Goal: Information Seeking & Learning: Learn about a topic

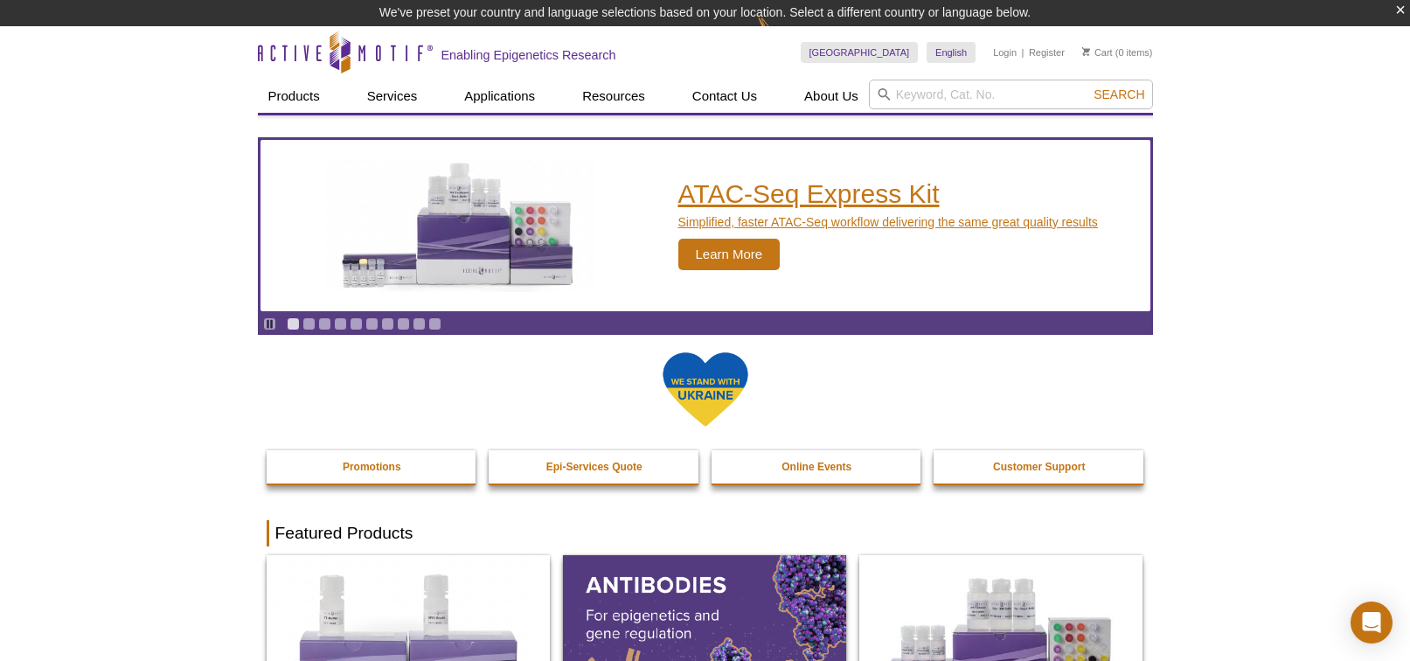
click at [825, 199] on h2 "ATAC-Seq Express Kit" at bounding box center [888, 194] width 420 height 26
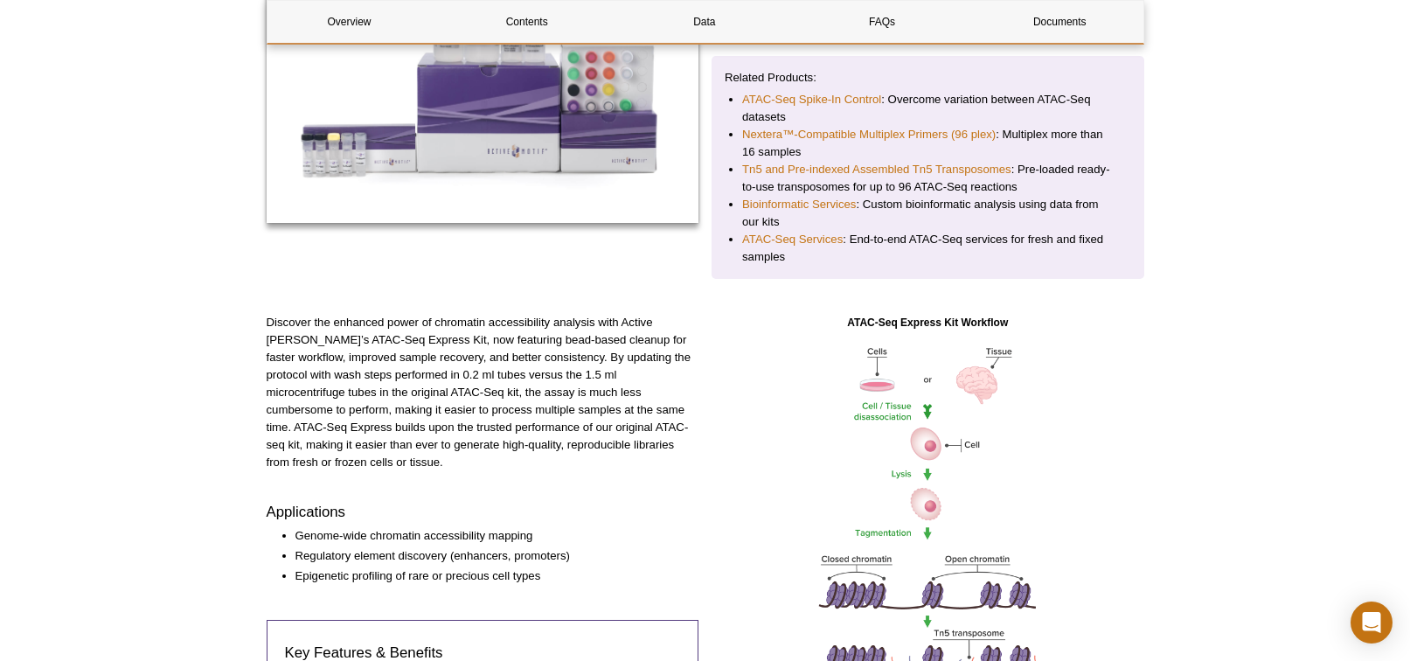
scroll to position [371, 0]
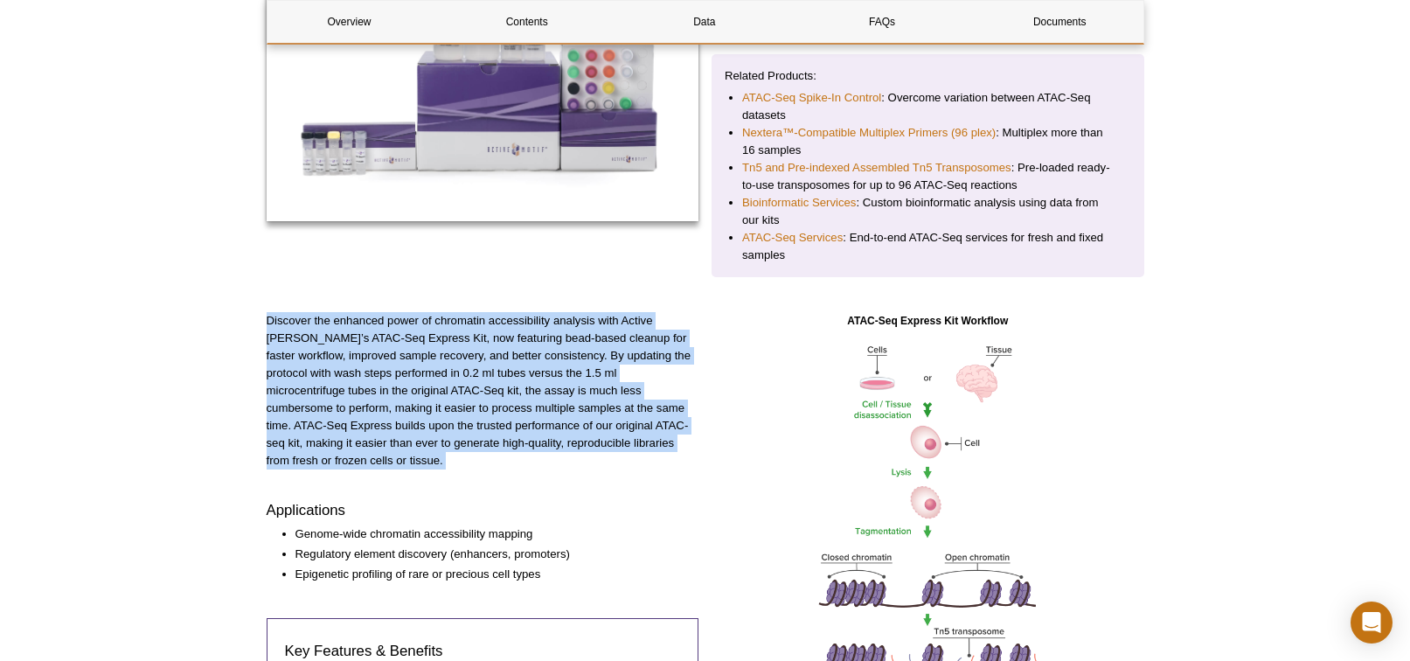
drag, startPoint x: 268, startPoint y: 317, endPoint x: 664, endPoint y: 452, distance: 418.3
click at [664, 453] on div "Discover the enhanced power of chromatin accessibility analysis with Active Mot…" at bounding box center [483, 668] width 433 height 713
copy div "Discover the enhanced power of chromatin accessibility analysis with Active Mot…"
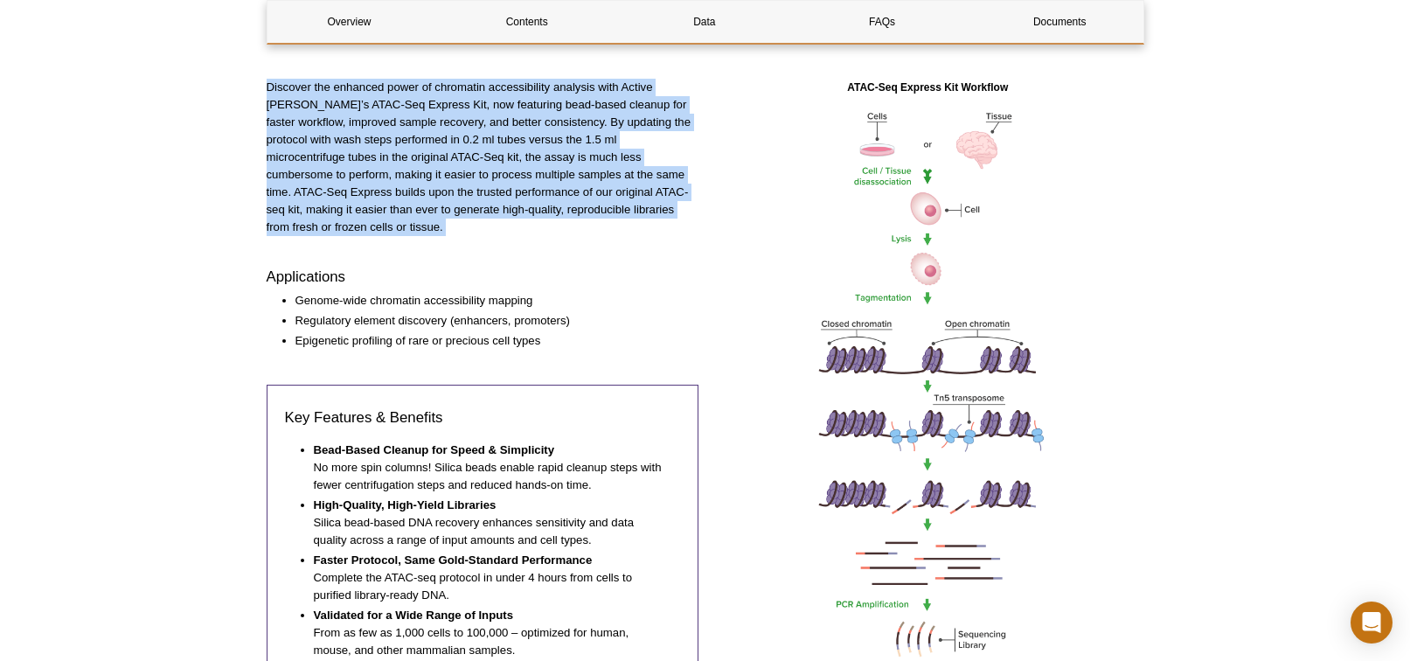
scroll to position [606, 0]
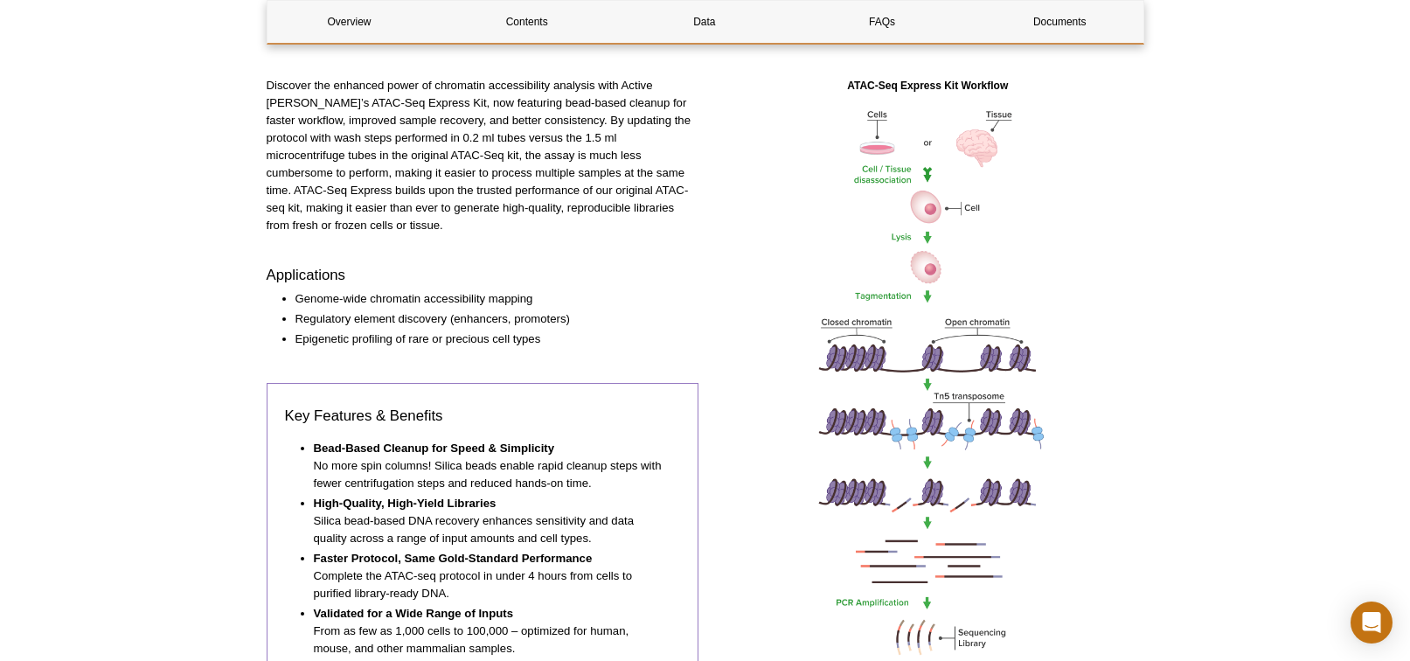
drag, startPoint x: 622, startPoint y: 424, endPoint x: 594, endPoint y: 418, distance: 28.6
click at [622, 440] on li "Bead-Based Cleanup for Speed & Simplicity No more spin columns! Silica beads en…" at bounding box center [489, 466] width 350 height 52
drag, startPoint x: 317, startPoint y: 428, endPoint x: 610, endPoint y: 463, distance: 294.9
click at [610, 463] on li "Bead-Based Cleanup for Speed & Simplicity No more spin columns! Silica beads en…" at bounding box center [489, 466] width 350 height 52
copy li "Bead-Based Cleanup for Speed & Simplicity No more spin columns! Silica beads en…"
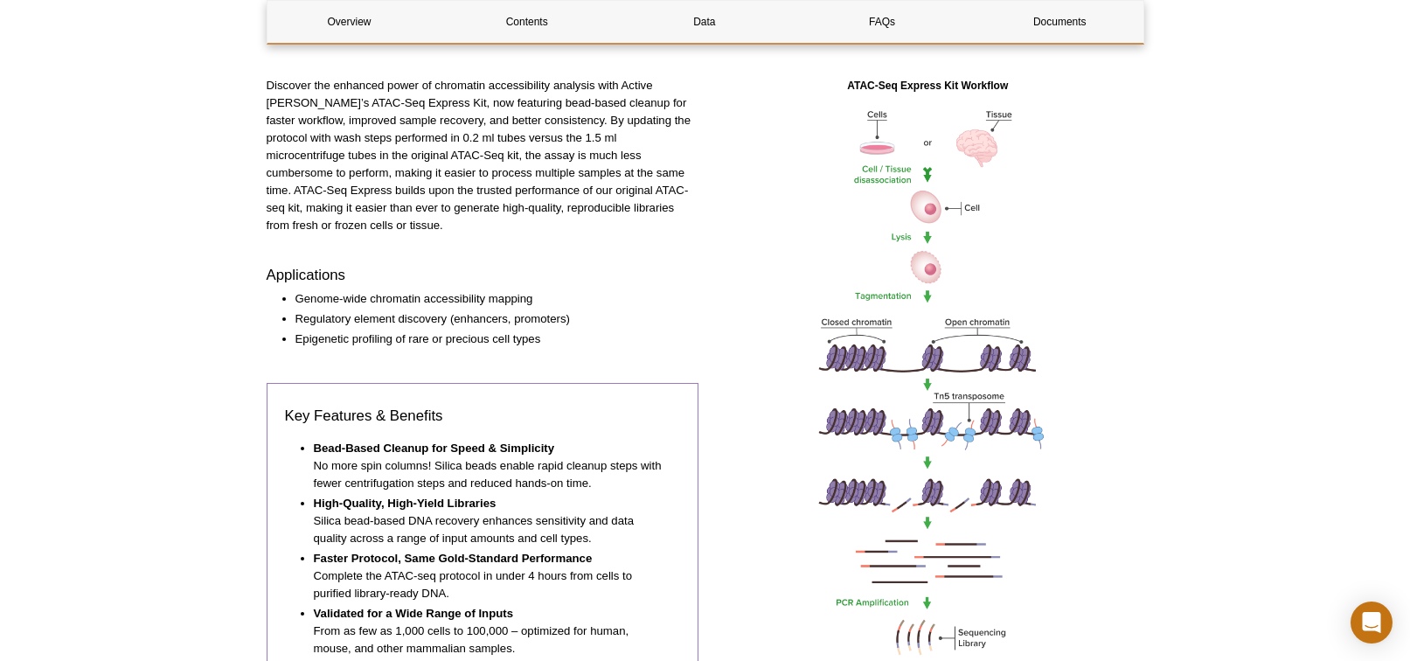
drag, startPoint x: 314, startPoint y: 556, endPoint x: 453, endPoint y: 569, distance: 139.6
click at [453, 569] on li "Faster Protocol, Same Gold-Standard Performance Complete the ATAC-seq protocol …" at bounding box center [489, 576] width 350 height 52
copy li "Complete the ATAC-seq protocol in under 4 hours from cells to purified library-…"
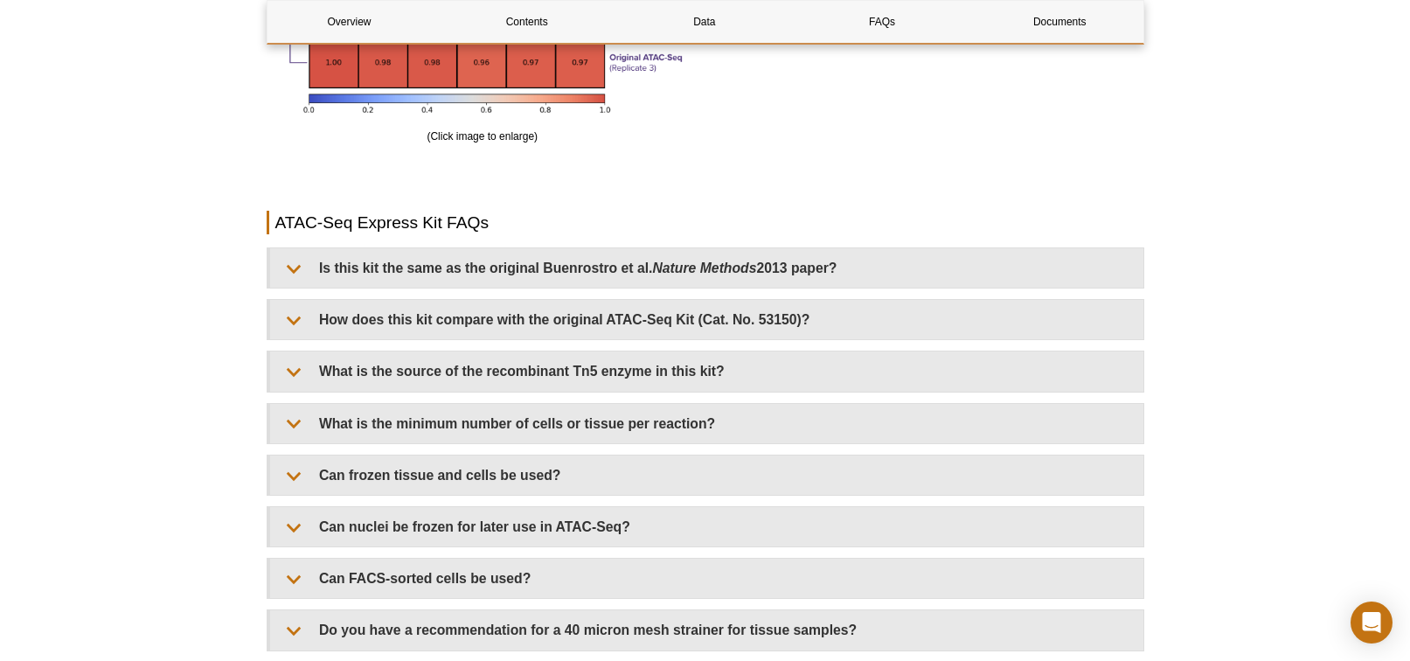
scroll to position [3466, 0]
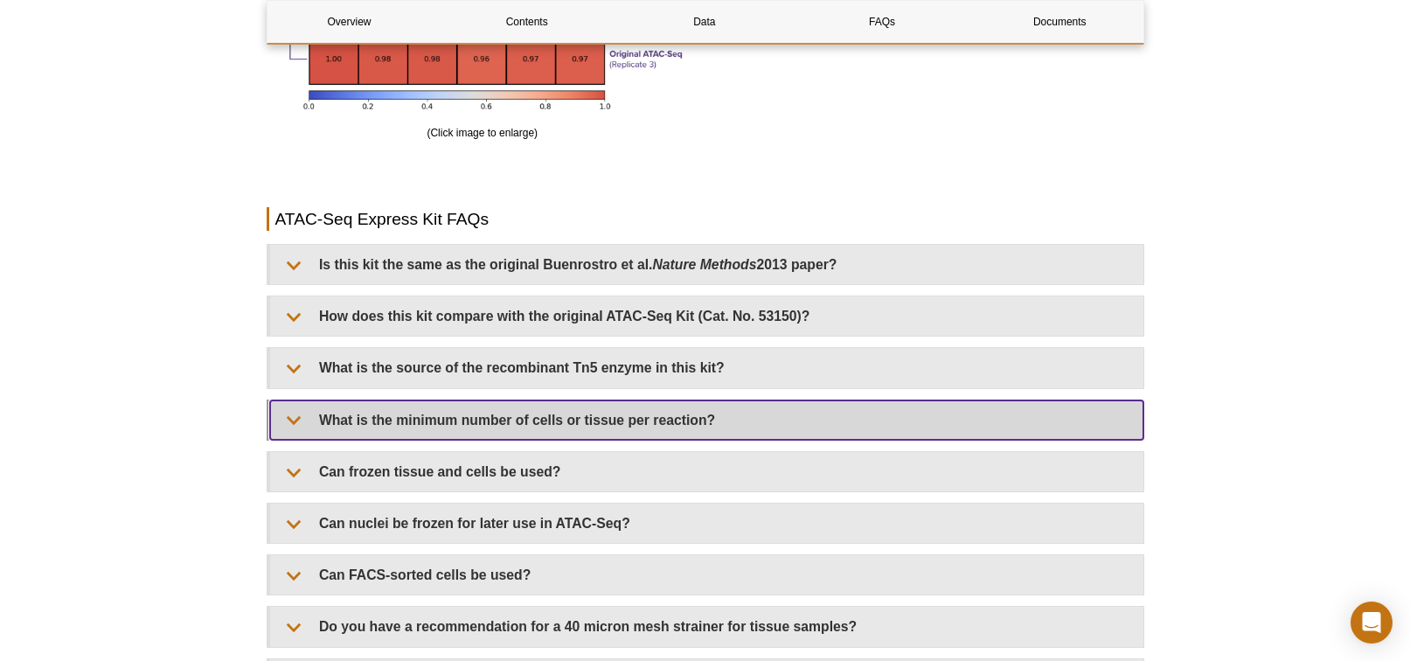
click at [687, 421] on summary "What is the minimum number of cells or tissue per reaction?" at bounding box center [706, 419] width 873 height 39
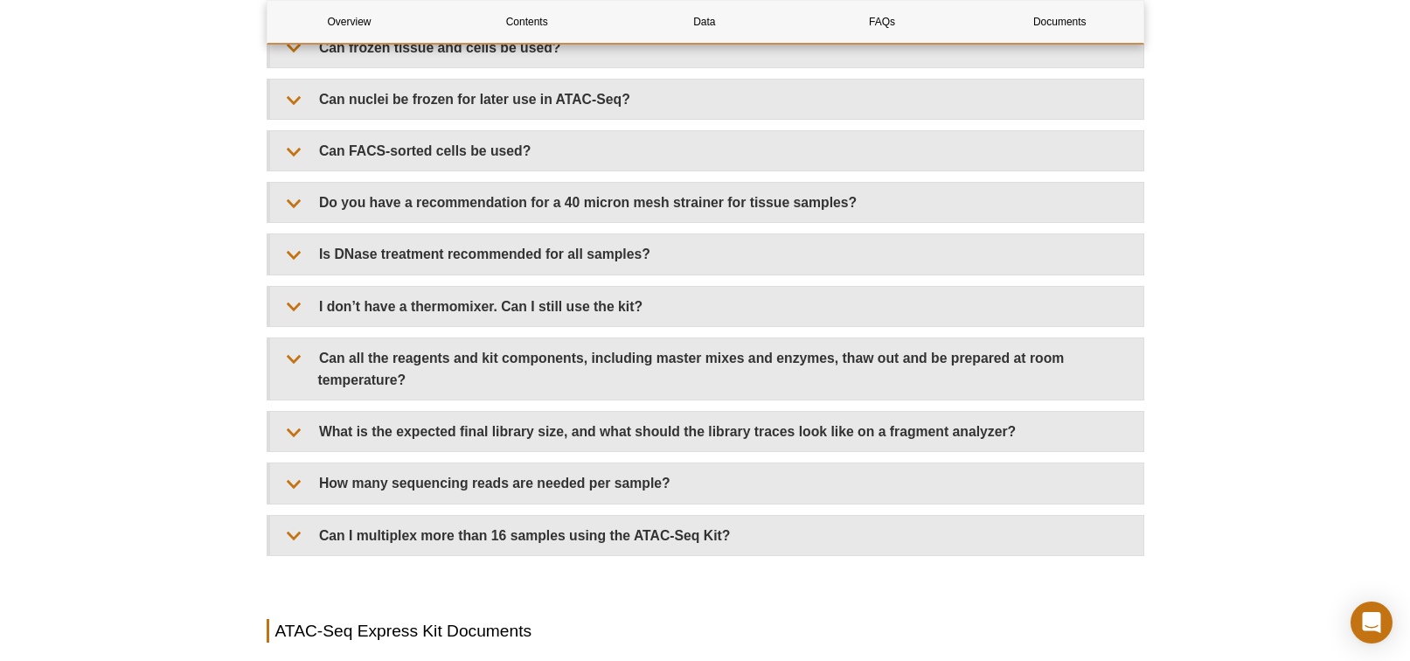
scroll to position [3963, 0]
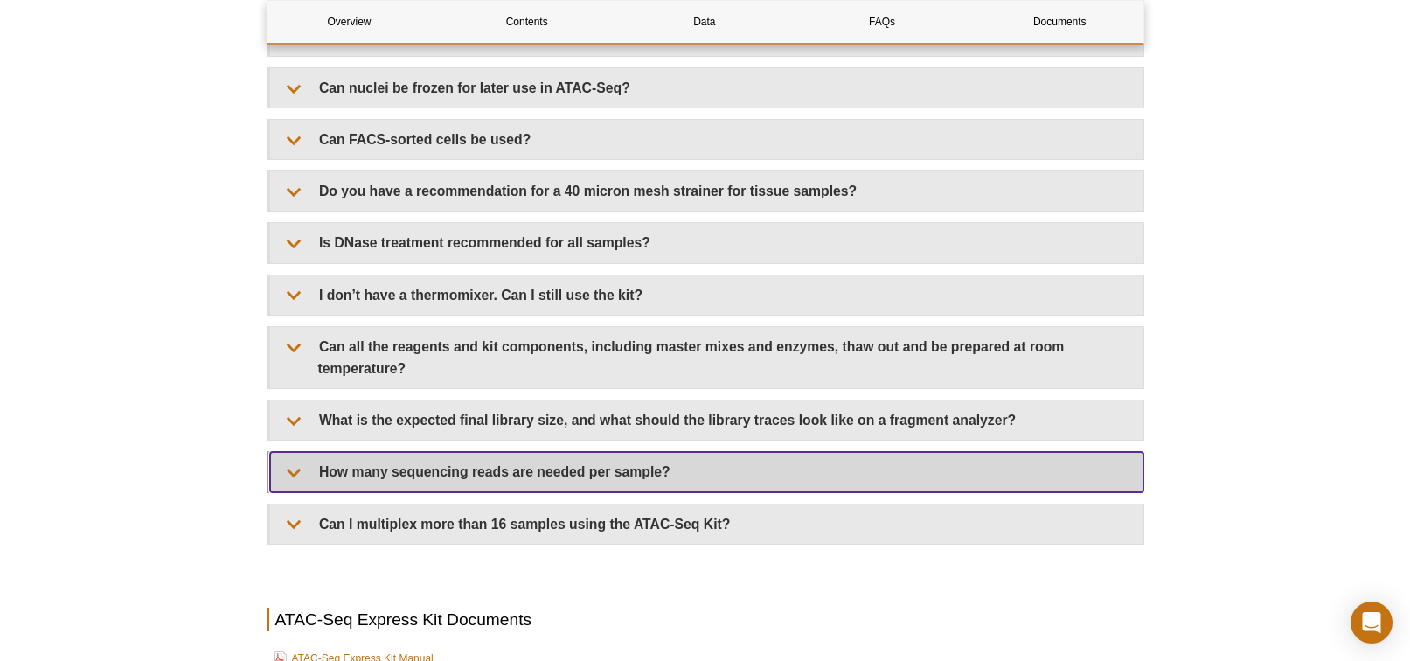
click at [647, 469] on summary "How many sequencing reads are needed per sample?" at bounding box center [706, 471] width 873 height 39
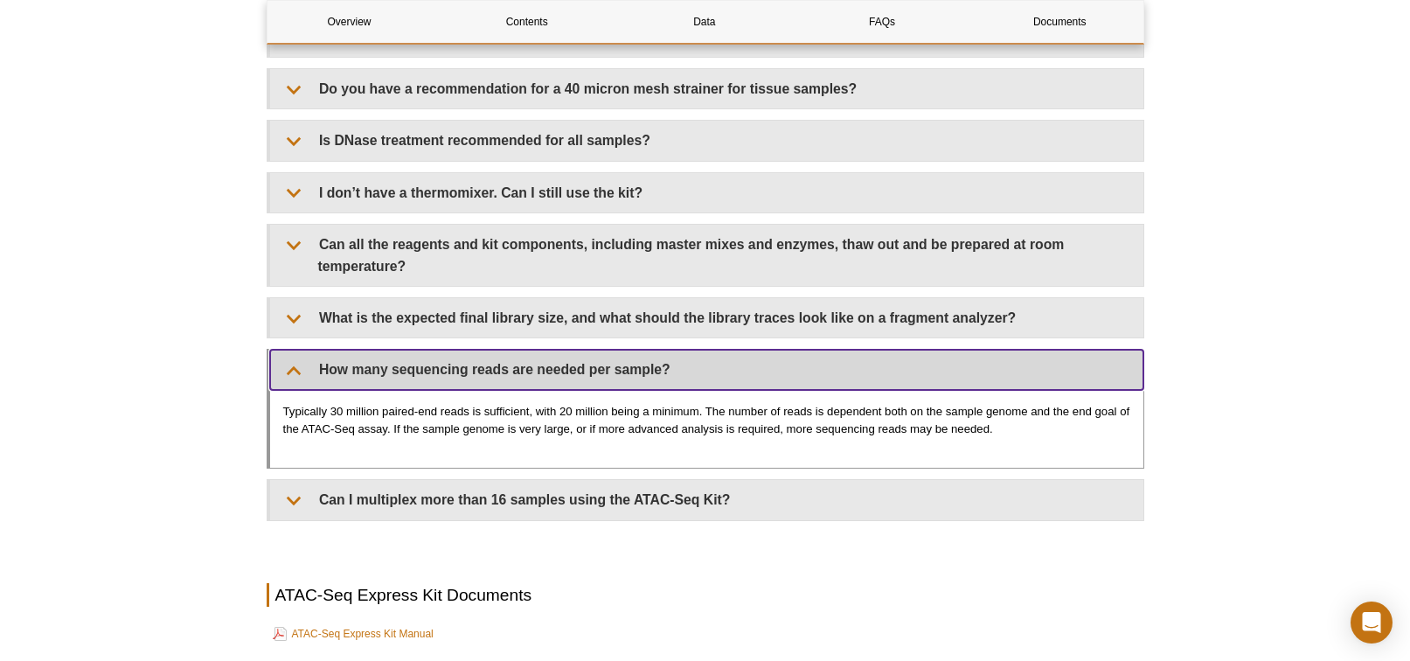
scroll to position [4066, 0]
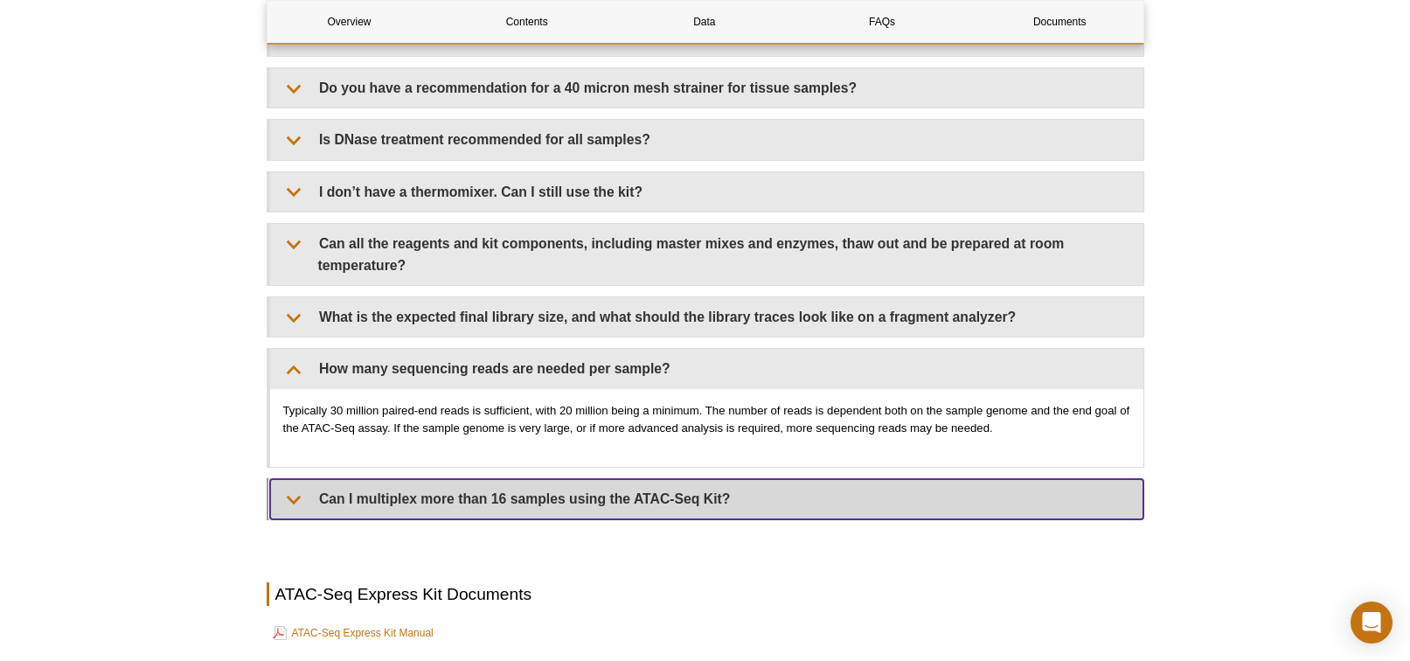
click at [645, 487] on summary "Can I multiplex more than 16 samples using the ATAC-Seq Kit?" at bounding box center [706, 498] width 873 height 39
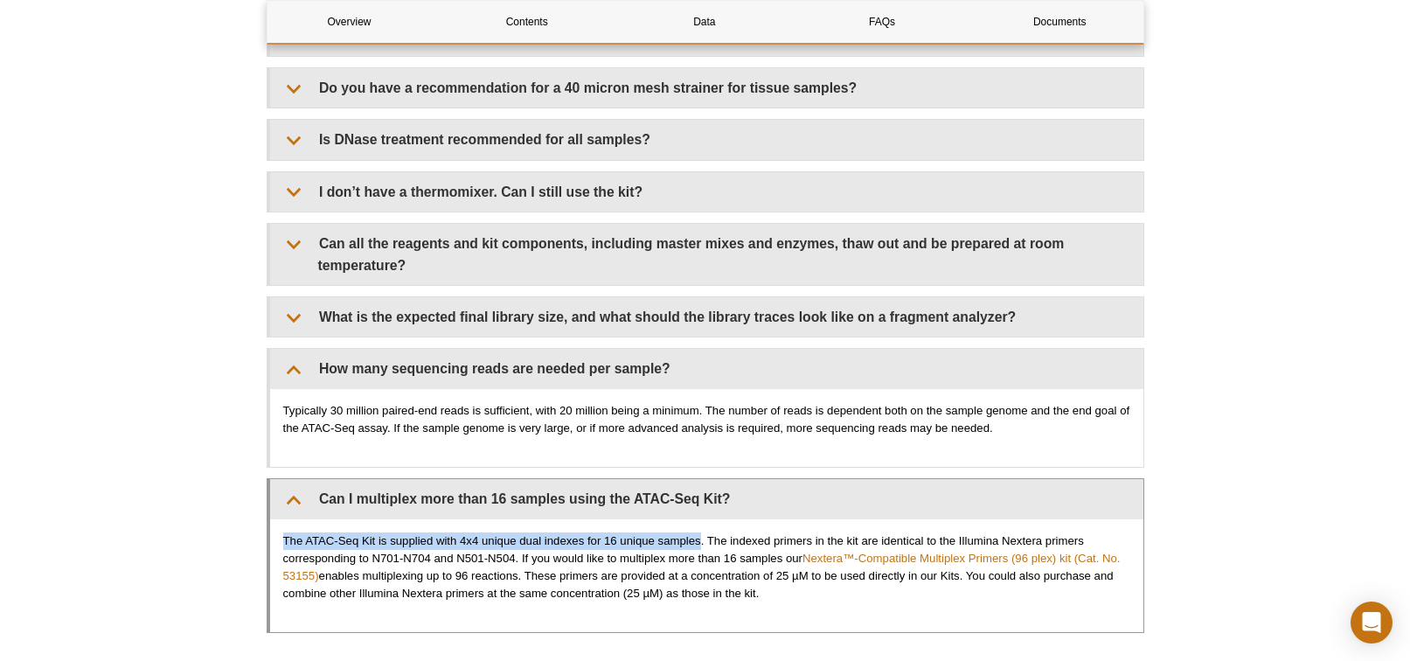
drag, startPoint x: 292, startPoint y: 532, endPoint x: 701, endPoint y: 531, distance: 409.1
click at [701, 532] on p "The ATAC-Seq Kit is supplied with 4x4 unique dual indexes for 16 unique samples…" at bounding box center [706, 567] width 847 height 70
copy p "The ATAC-Seq Kit is supplied with 4x4 unique dual indexes for 16 unique samples"
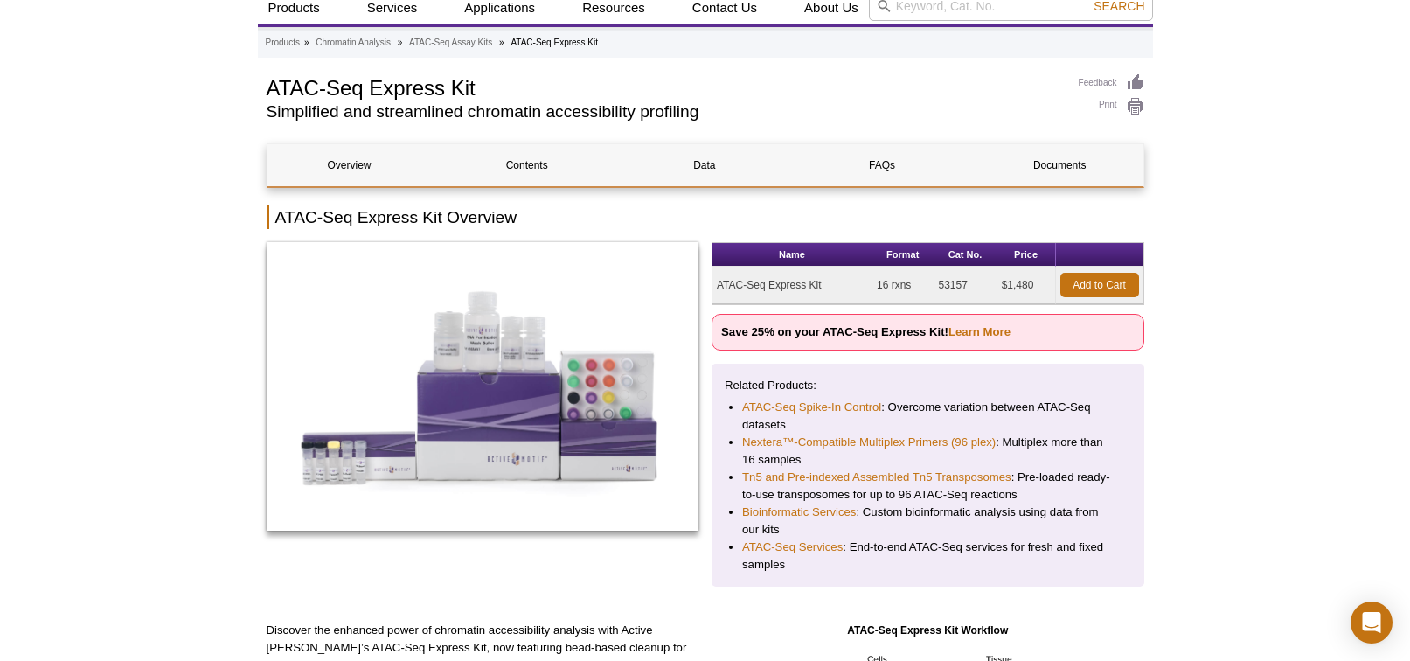
scroll to position [0, 0]
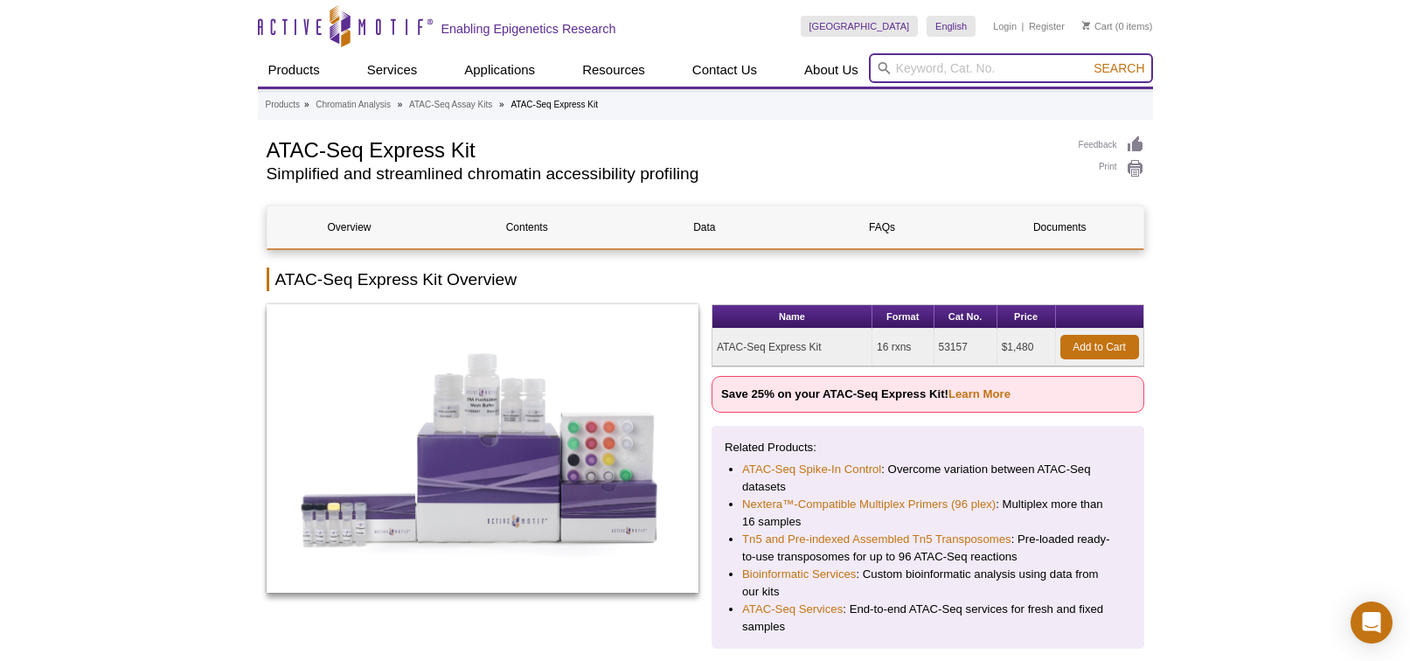
click at [979, 72] on input "search" at bounding box center [1011, 68] width 284 height 30
type input "53220"
click at [1088, 60] on button "Search" at bounding box center [1118, 68] width 61 height 16
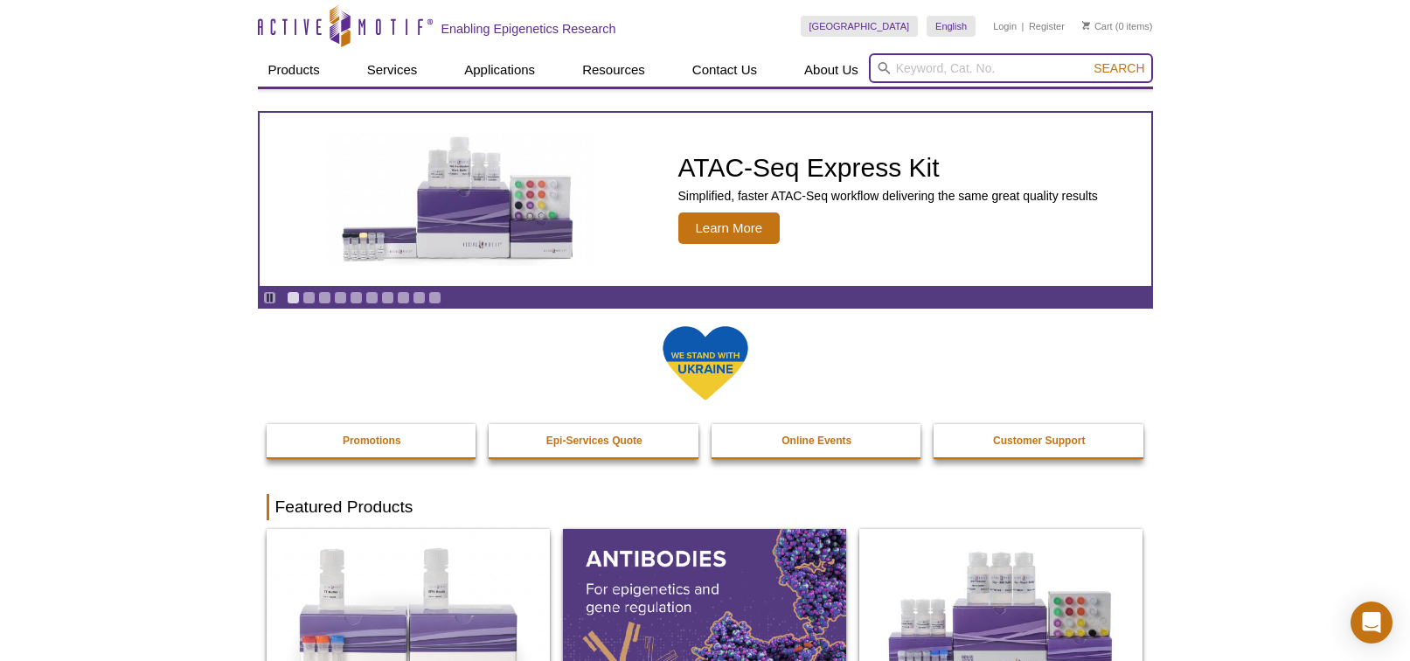
click at [950, 66] on input "search" at bounding box center [1011, 68] width 284 height 30
type input "53220"
click at [1088, 60] on button "Search" at bounding box center [1118, 68] width 61 height 16
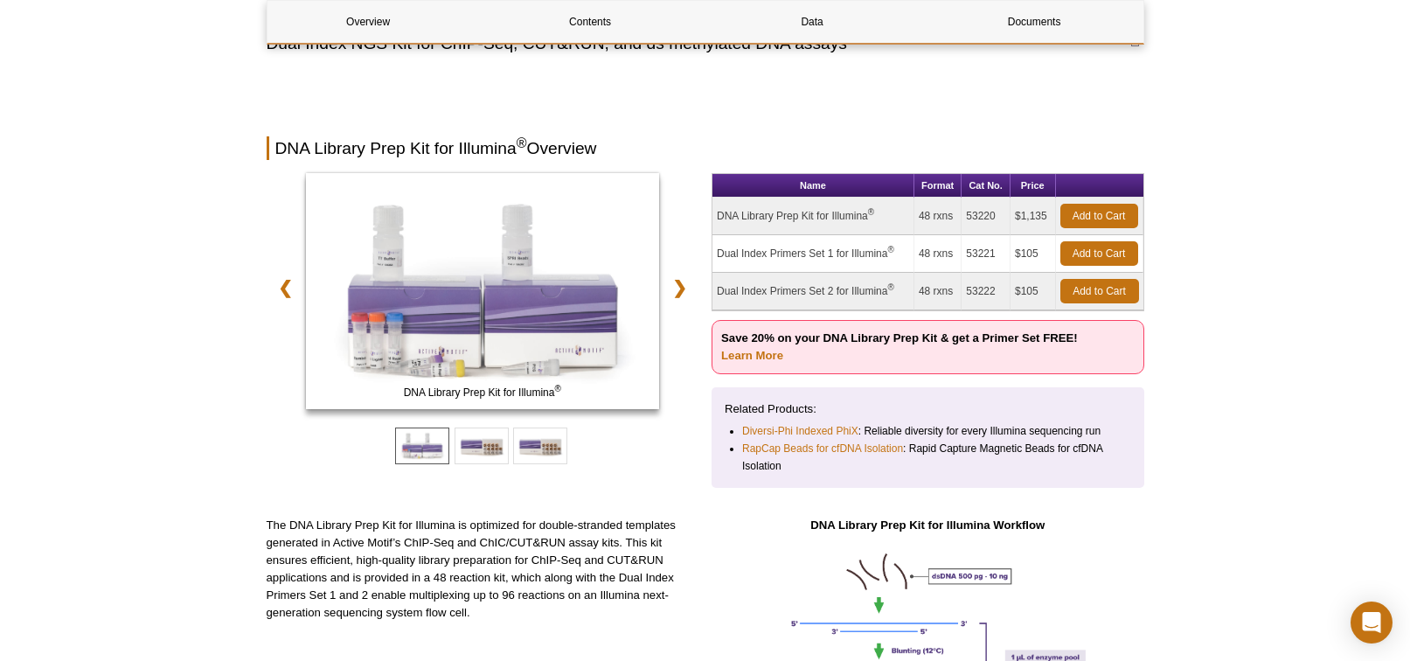
scroll to position [93, 0]
